Goal: Task Accomplishment & Management: Manage account settings

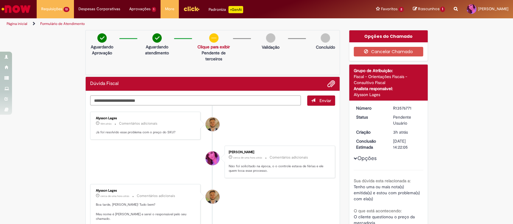
click at [139, 98] on textarea "Digite sua mensagem aqui..." at bounding box center [195, 100] width 211 height 10
type textarea "*"
click at [119, 102] on textarea "Digite sua mensagem aqui..." at bounding box center [195, 100] width 211 height 10
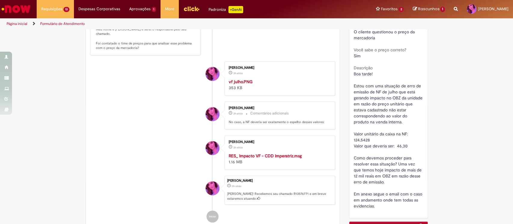
scroll to position [160, 0]
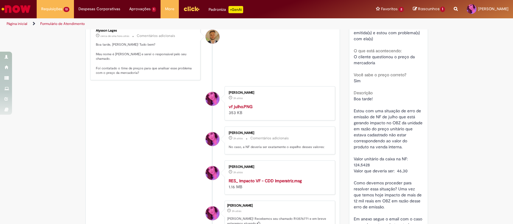
click at [263, 104] on img "Histórico de tíquete" at bounding box center [279, 104] width 100 height 0
click at [105, 154] on li "[PERSON_NAME] 3h atrás 3 horas atrás Comentários adicionais No caso, a NF dever…" at bounding box center [212, 140] width 245 height 28
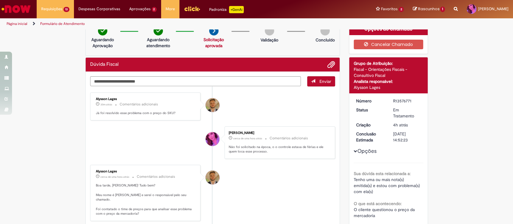
scroll to position [0, 0]
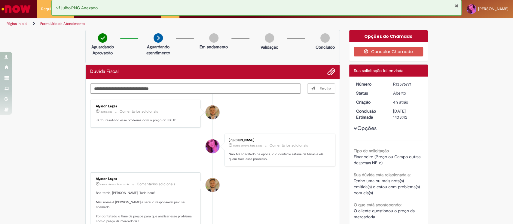
type textarea "**********"
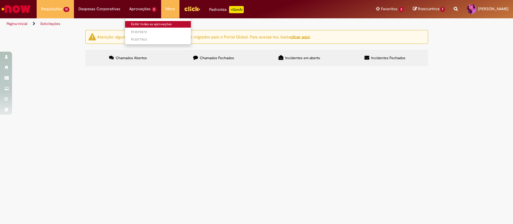
click at [142, 26] on link "Exibir todas as aprovações" at bounding box center [158, 24] width 66 height 7
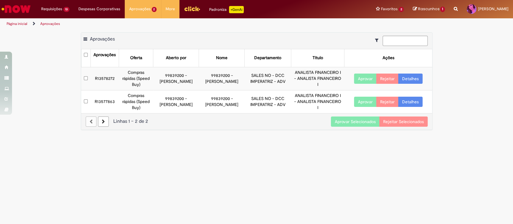
click at [351, 120] on button "Aprovar Selecionados" at bounding box center [355, 122] width 49 height 10
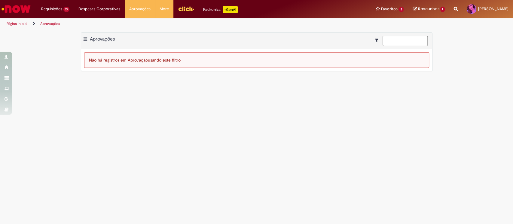
click at [84, 38] on span at bounding box center [85, 39] width 4 height 6
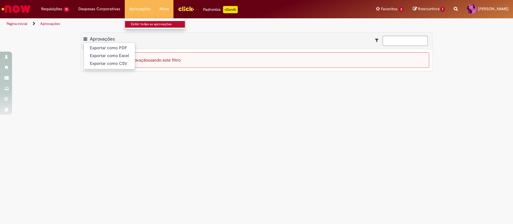
click at [137, 23] on link "Exibir todas as aprovações" at bounding box center [158, 24] width 66 height 7
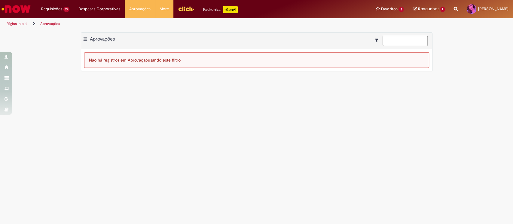
click at [377, 37] on div at bounding box center [401, 41] width 53 height 10
click at [375, 40] on icon "Mostrar filtros para: Suas Solicitações" at bounding box center [378, 40] width 6 height 4
click at [377, 40] on icon "Mostrar filtros para: Suas Solicitações" at bounding box center [378, 40] width 6 height 4
click at [86, 40] on span at bounding box center [85, 39] width 4 height 6
